Goal: Task Accomplishment & Management: Manage account settings

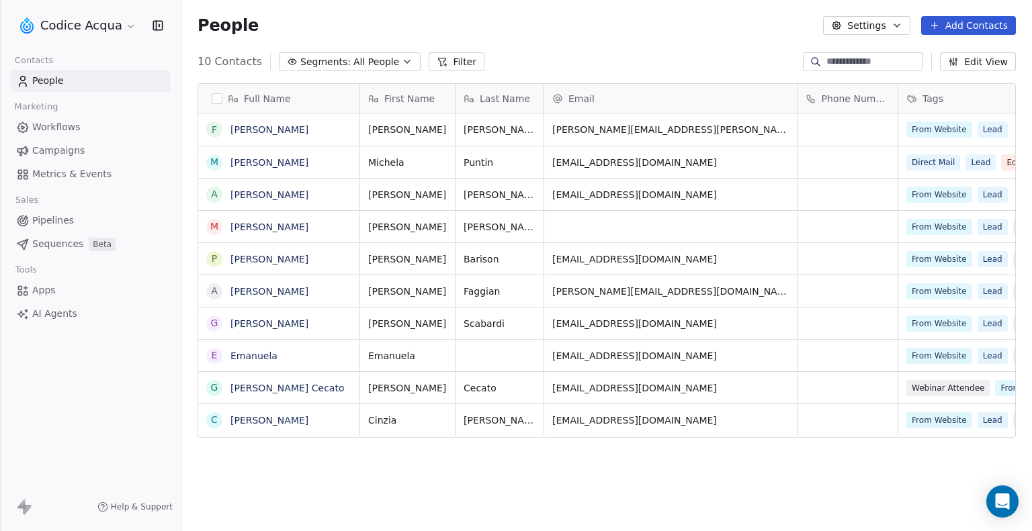
scroll to position [457, 840]
click at [865, 21] on button "Settings" at bounding box center [866, 25] width 87 height 19
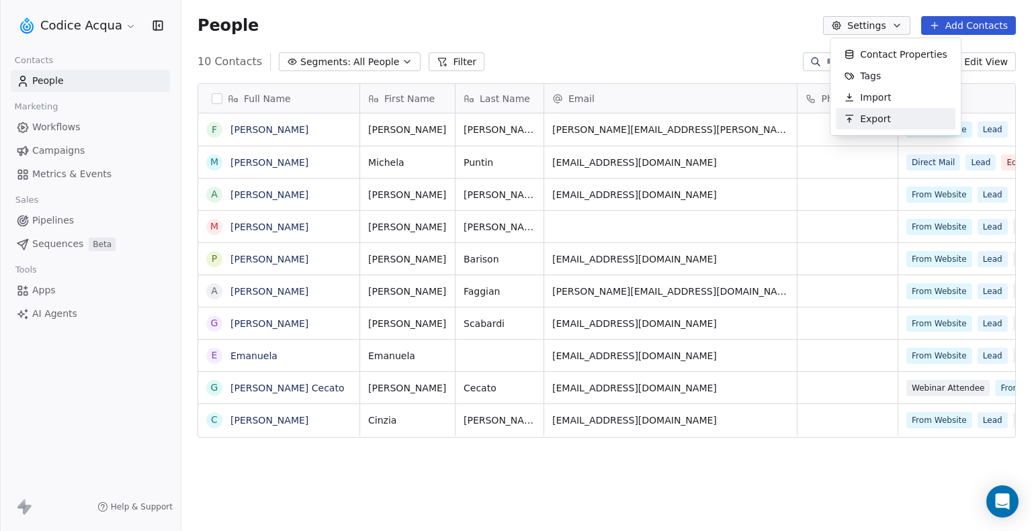
click at [300, 122] on html "Codice Acqua Contacts People Marketing Workflows Campaigns Metrics & Events Sal…" at bounding box center [516, 265] width 1032 height 531
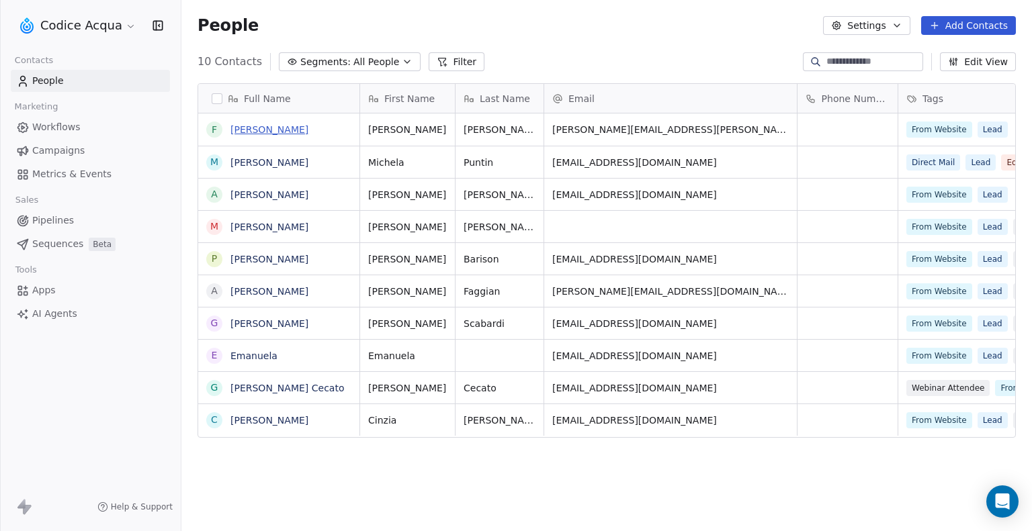
click at [290, 130] on link "[PERSON_NAME]" at bounding box center [269, 129] width 78 height 11
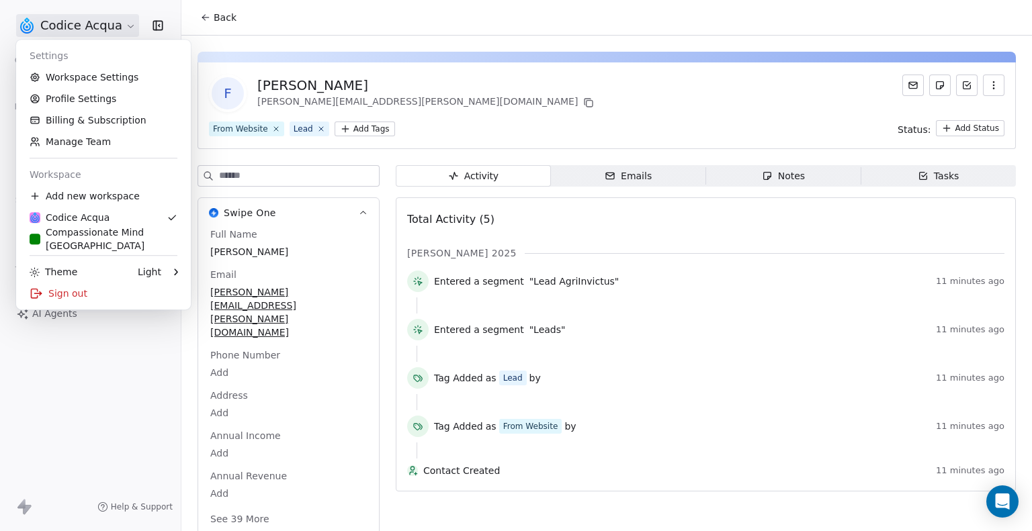
click at [128, 24] on html "Codice Acqua Contacts People Marketing Workflows Campaigns Metrics & Events Sal…" at bounding box center [516, 265] width 1032 height 531
click at [86, 81] on link "Workspace Settings" at bounding box center [103, 77] width 164 height 21
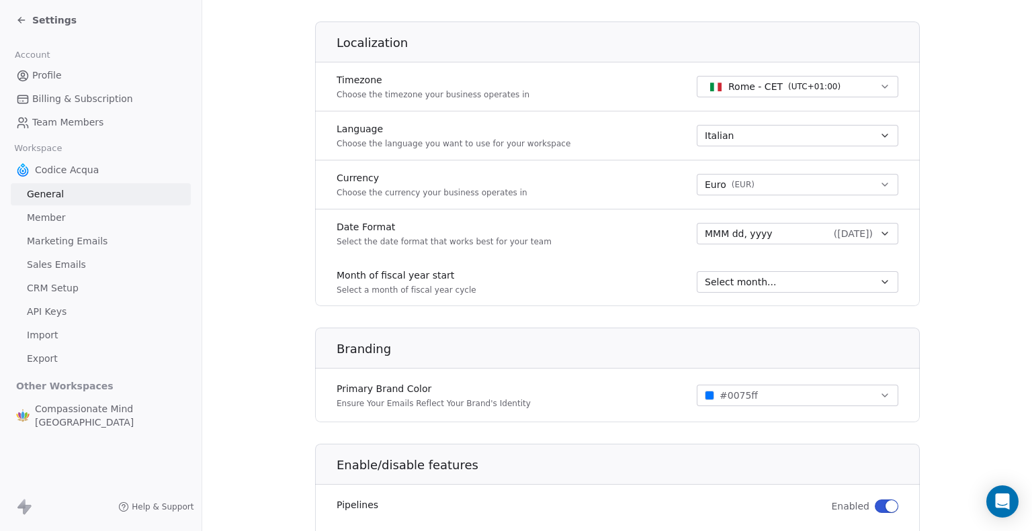
scroll to position [523, 0]
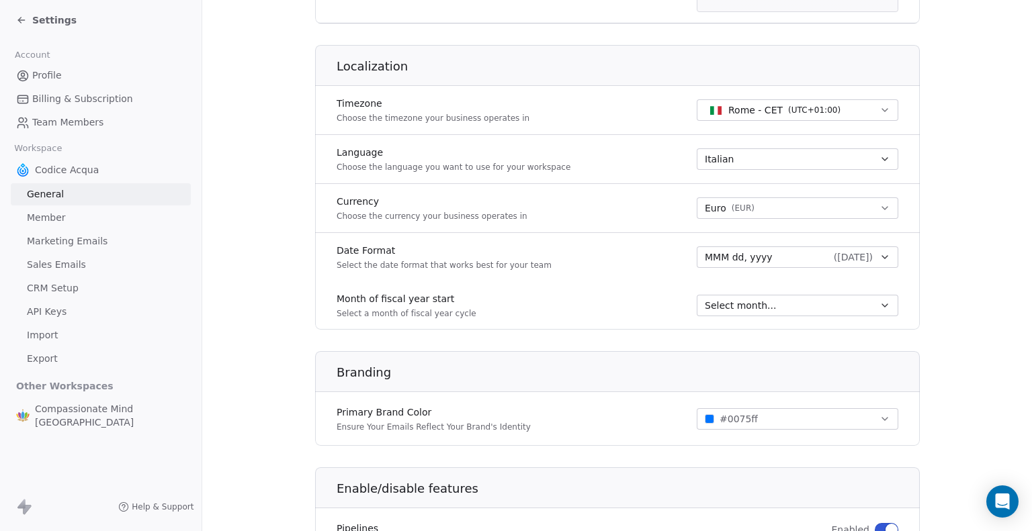
click at [74, 216] on link "Member" at bounding box center [101, 218] width 180 height 22
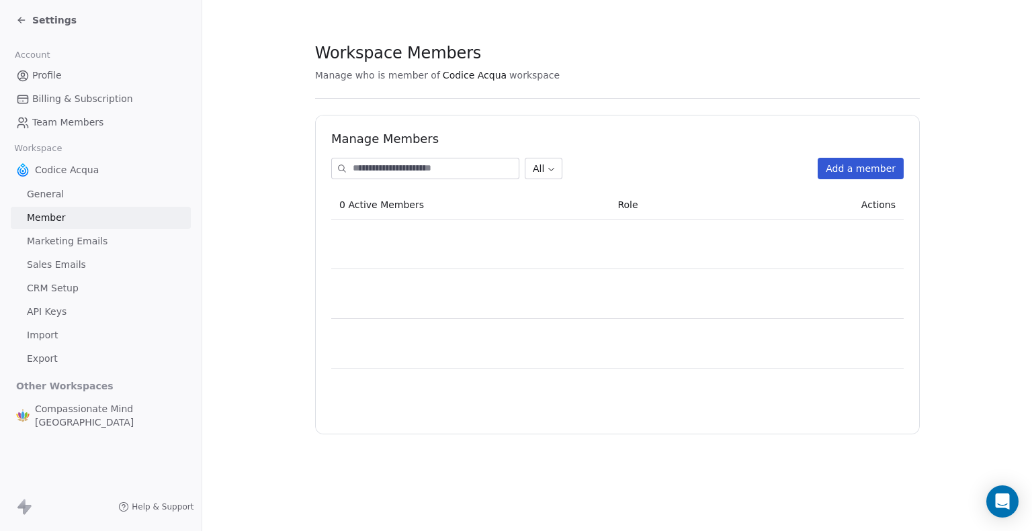
click at [75, 241] on span "Marketing Emails" at bounding box center [67, 241] width 81 height 14
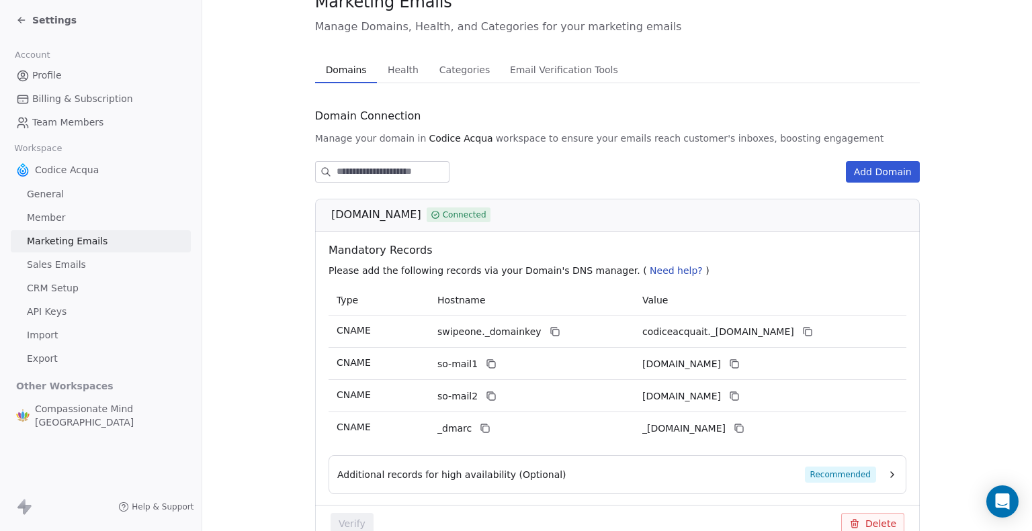
scroll to position [126, 0]
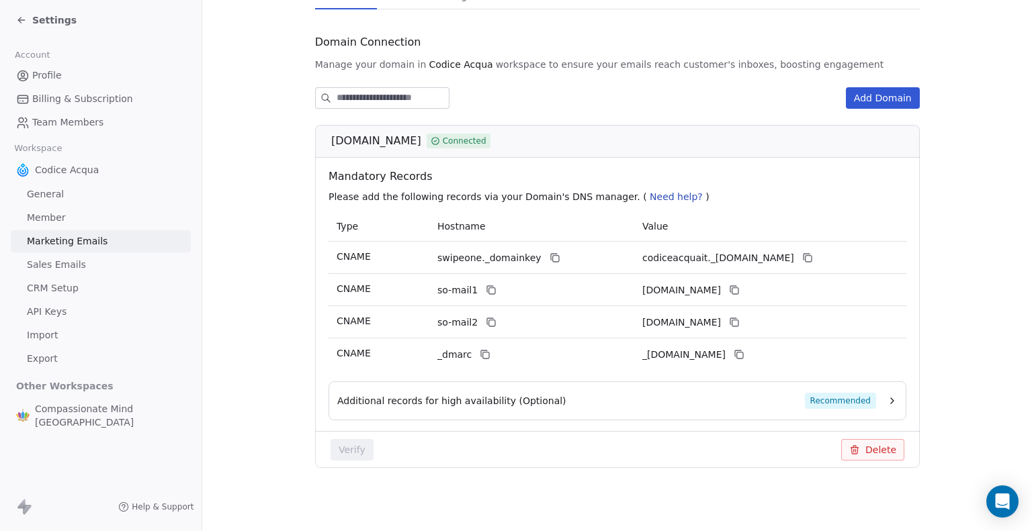
click at [887, 403] on icon "button" at bounding box center [892, 401] width 11 height 11
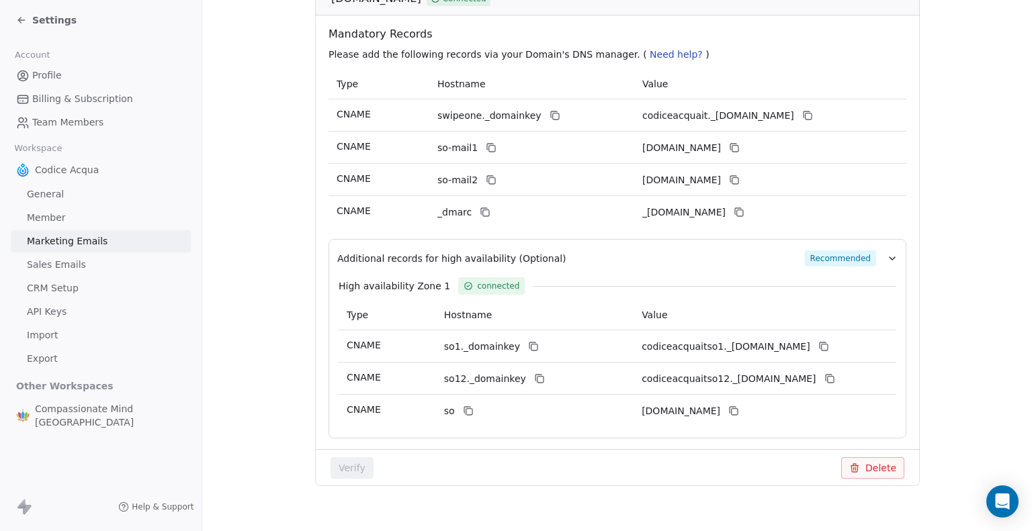
scroll to position [288, 0]
